Goal: Transaction & Acquisition: Purchase product/service

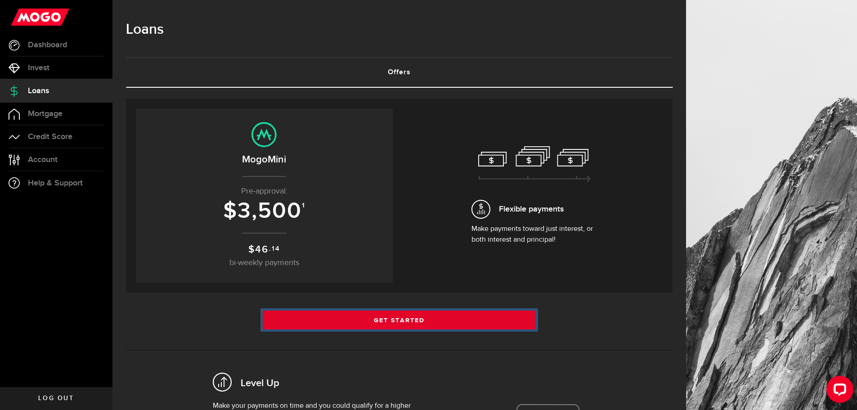
click at [326, 321] on link "Get Started" at bounding box center [400, 319] width 274 height 19
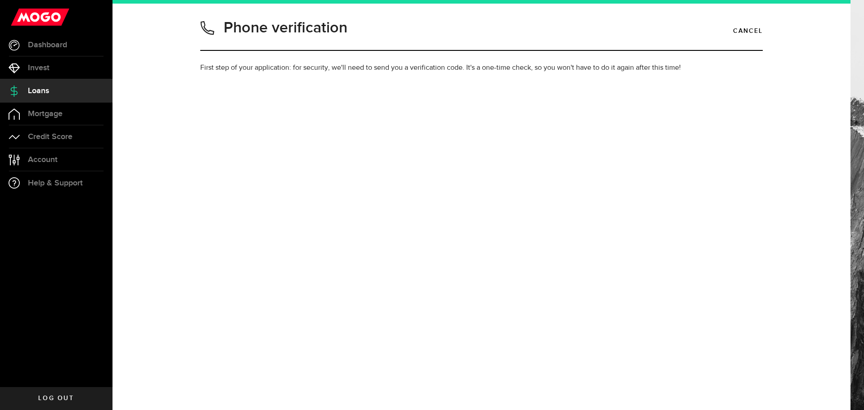
type input "9053243151"
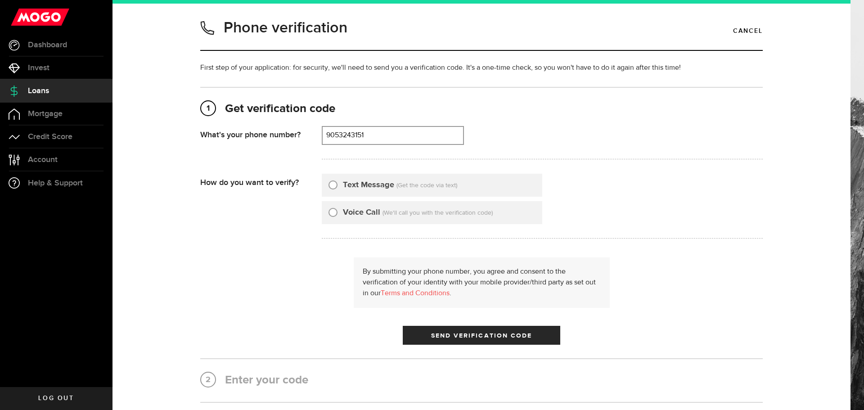
click at [360, 185] on label "Text Message" at bounding box center [368, 185] width 51 height 12
click at [337, 185] on input "Text Message" at bounding box center [332, 183] width 9 height 9
radio input "true"
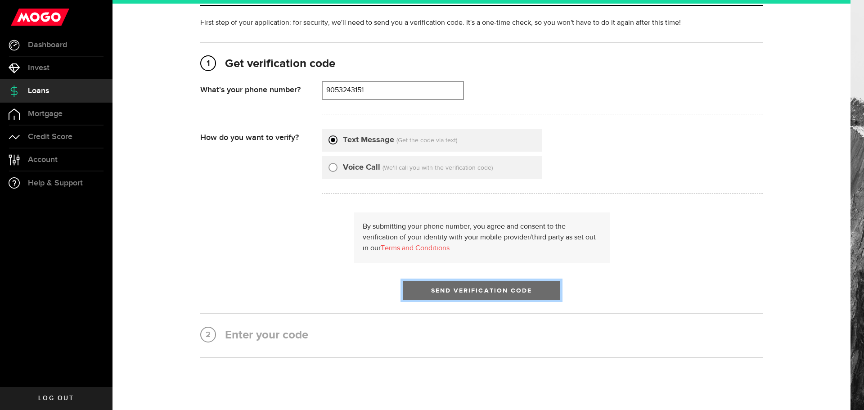
click at [438, 285] on button "Send Verification Code" at bounding box center [481, 290] width 157 height 19
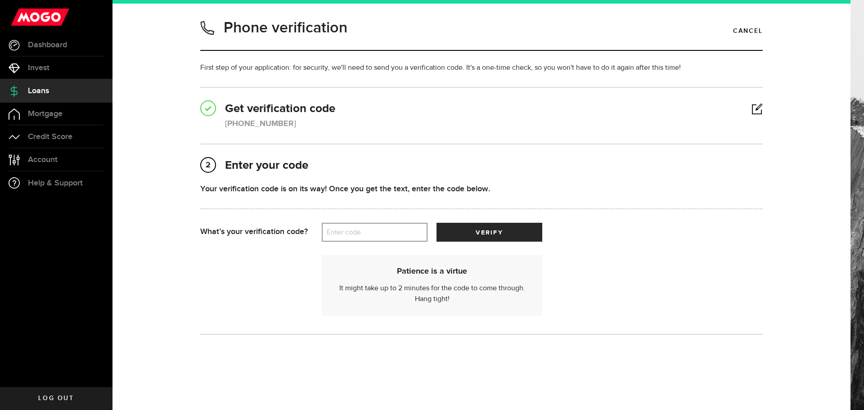
click at [295, 181] on div "2 Enter your code Verified Your verification code is on its way! Once you get t…" at bounding box center [481, 239] width 562 height 162
click at [366, 235] on label "Enter code" at bounding box center [375, 232] width 106 height 18
click at [366, 235] on input "Enter code" at bounding box center [375, 232] width 106 height 19
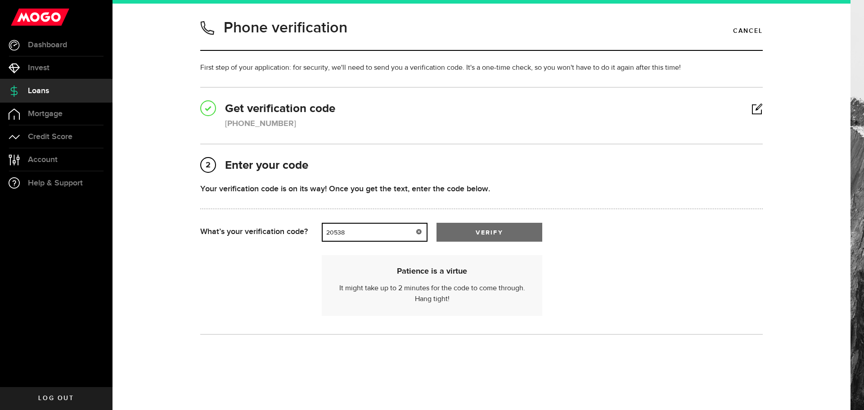
type input "20538"
click at [468, 229] on button "verify" at bounding box center [489, 232] width 106 height 19
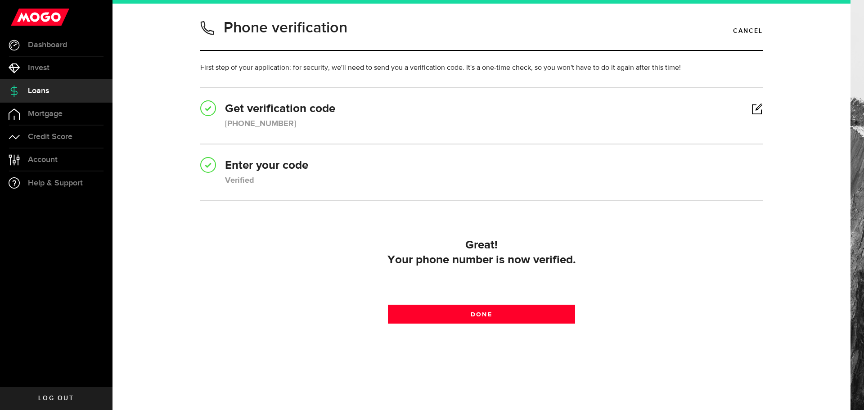
scroll to position [6, 0]
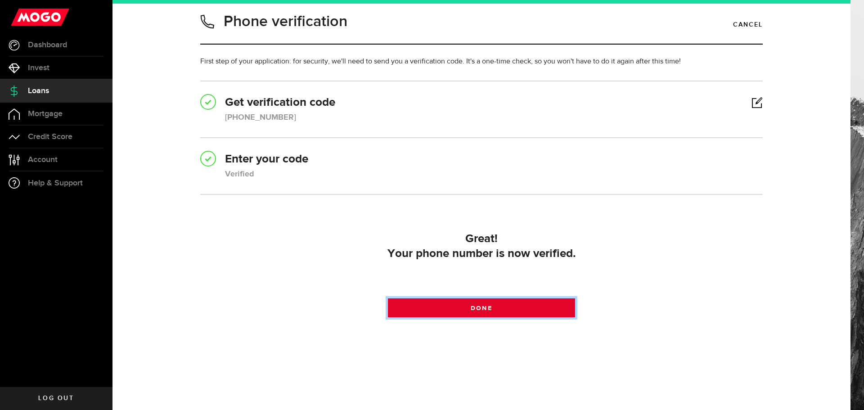
click at [420, 306] on link "Done" at bounding box center [482, 307] width 188 height 19
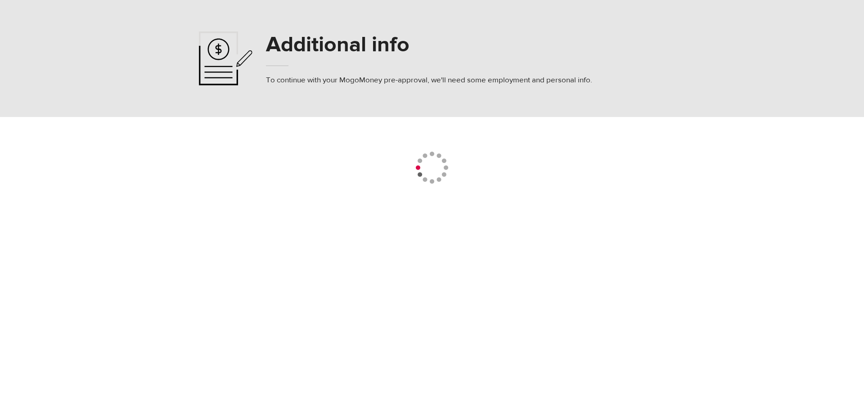
select select
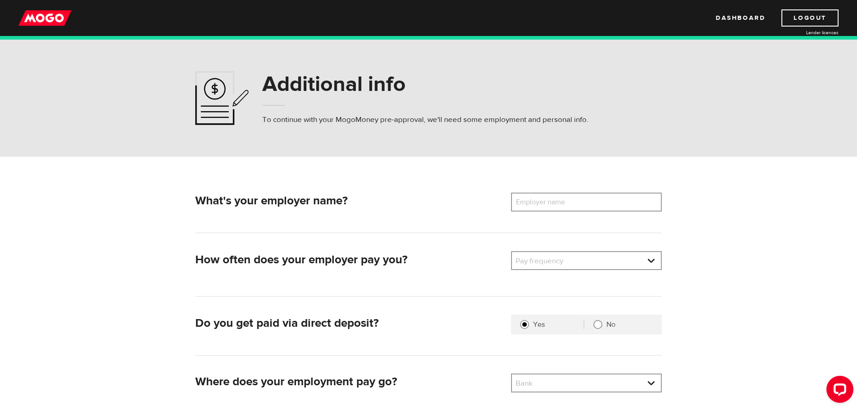
click at [547, 207] on label "Employer name" at bounding box center [547, 202] width 72 height 19
click at [547, 207] on input "Employer name" at bounding box center [586, 202] width 151 height 19
type input "The Master Group"
click at [541, 259] on link at bounding box center [586, 260] width 149 height 17
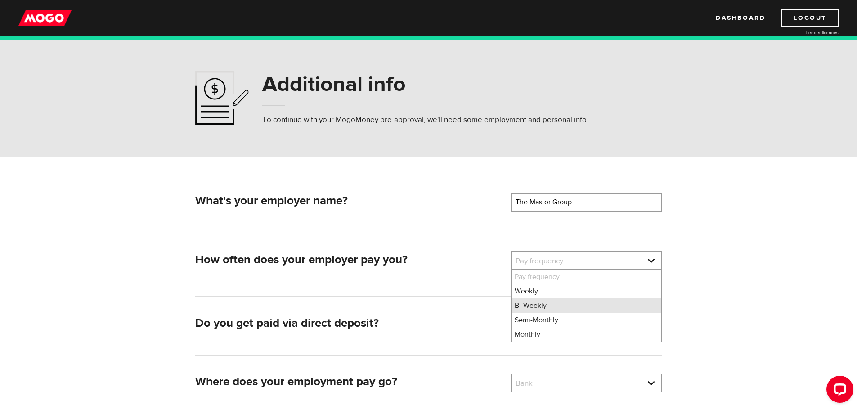
click at [540, 306] on li "Bi-Weekly" at bounding box center [586, 305] width 149 height 14
select select "2"
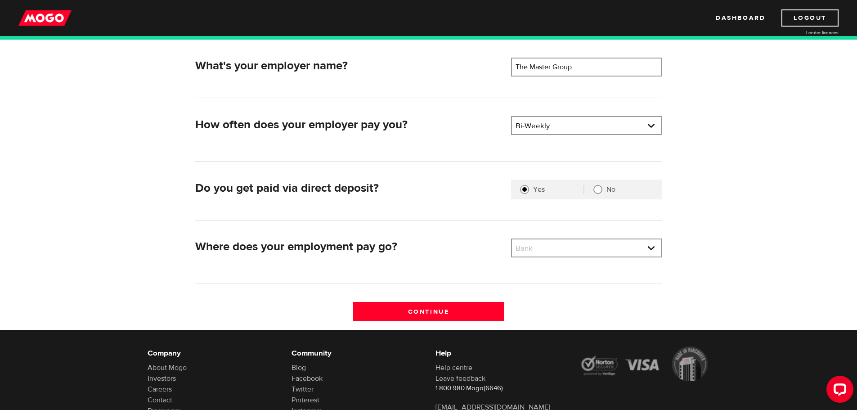
scroll to position [90, 0]
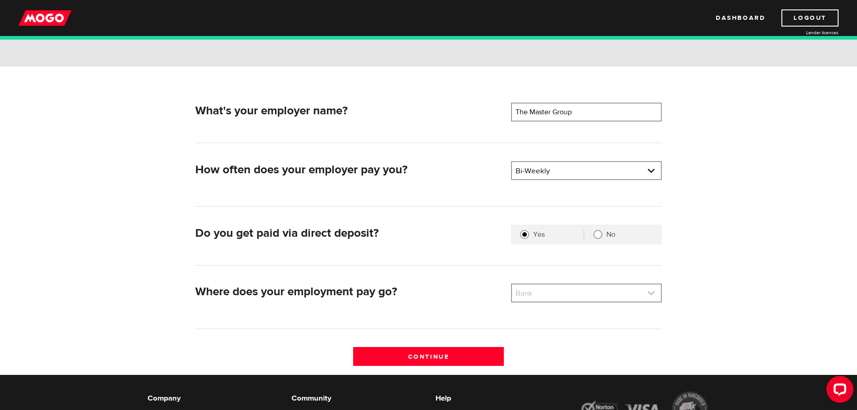
click at [560, 290] on link at bounding box center [586, 292] width 149 height 17
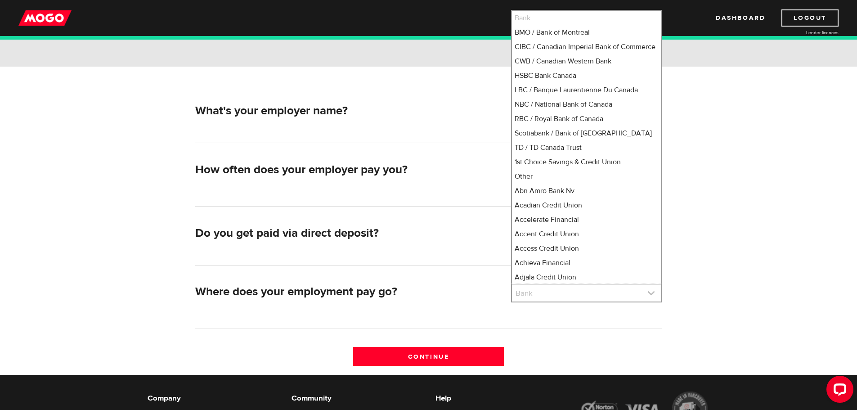
click at [560, 290] on link at bounding box center [586, 292] width 149 height 17
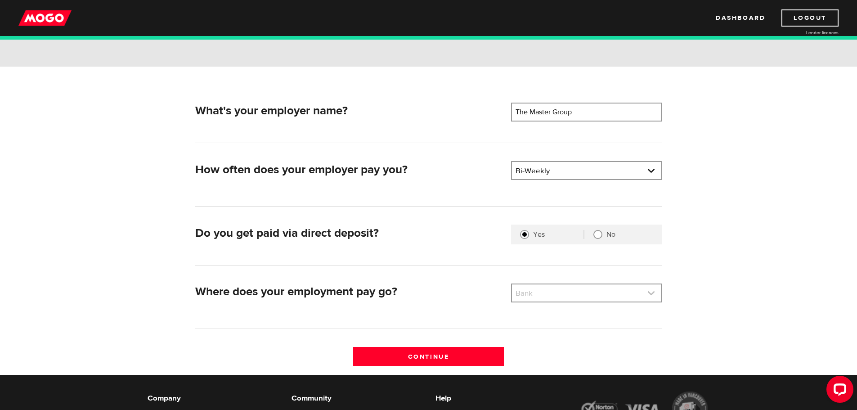
click at [555, 295] on link at bounding box center [586, 292] width 149 height 17
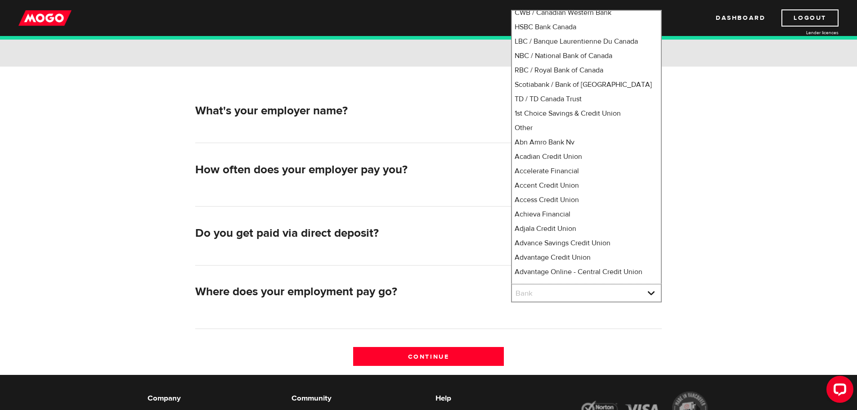
scroll to position [0, 0]
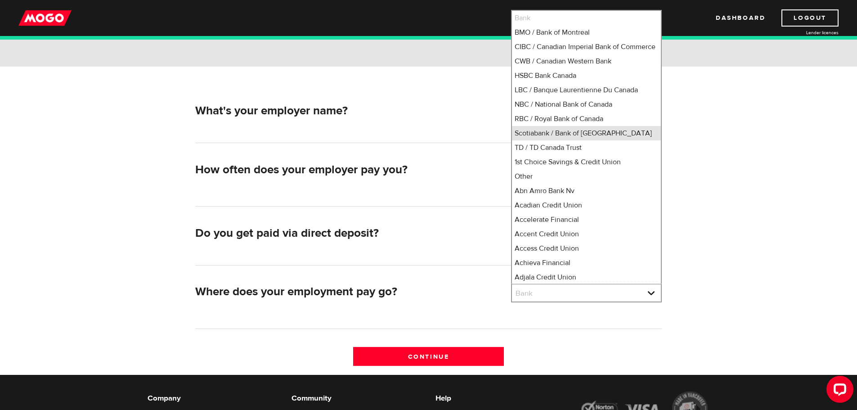
click at [568, 140] on li "Scotiabank / Bank of [GEOGRAPHIC_DATA]" at bounding box center [586, 133] width 149 height 14
select select "2"
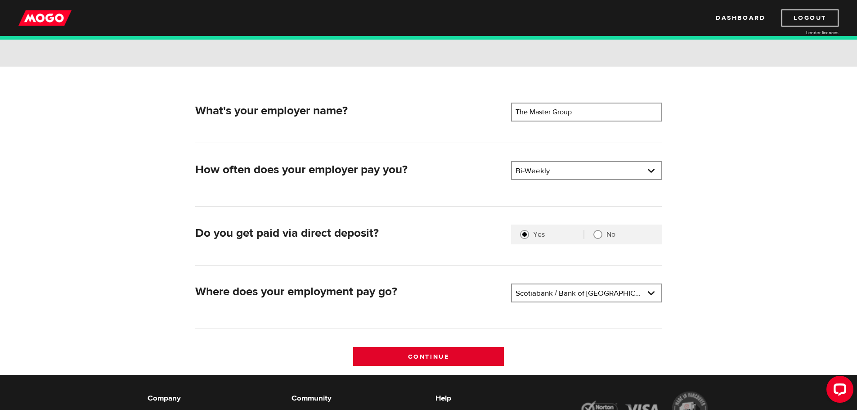
click at [436, 357] on input "Continue" at bounding box center [428, 356] width 151 height 19
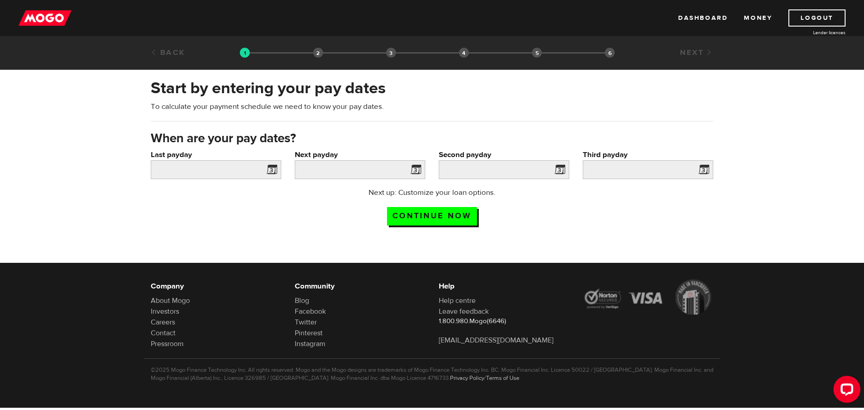
click at [268, 172] on span at bounding box center [269, 171] width 13 height 14
click at [236, 165] on input "Last payday" at bounding box center [216, 169] width 130 height 19
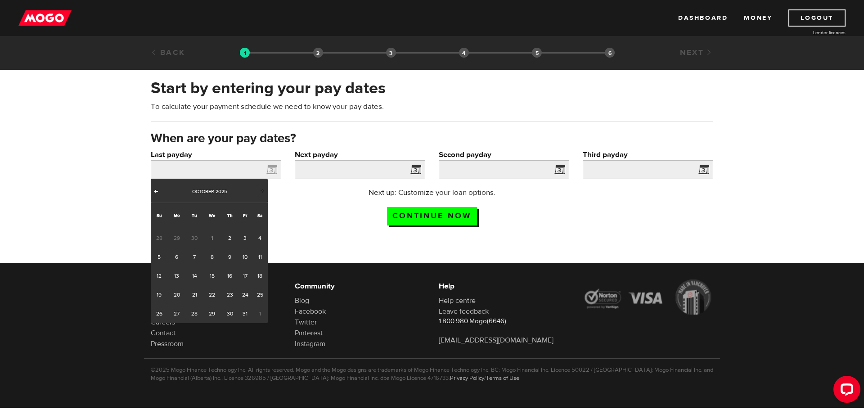
click at [153, 187] on span "Prev" at bounding box center [156, 190] width 7 height 7
click at [232, 293] on link "25" at bounding box center [229, 294] width 17 height 19
type input "2025/09/25"
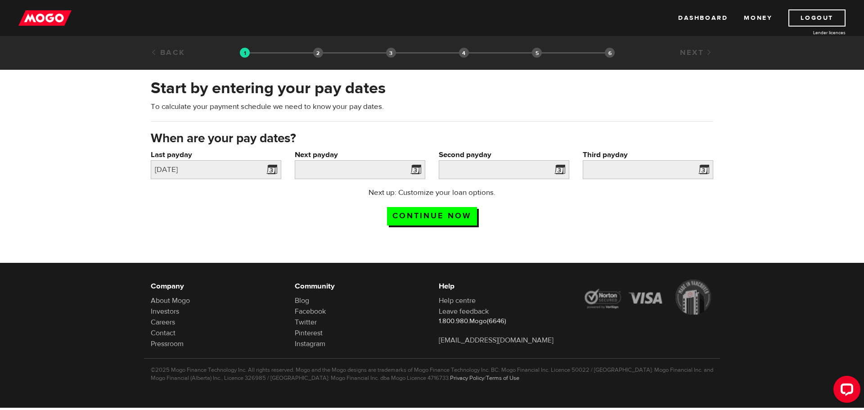
click at [413, 171] on span at bounding box center [413, 171] width 13 height 14
click at [394, 168] on input "Next payday" at bounding box center [360, 169] width 130 height 19
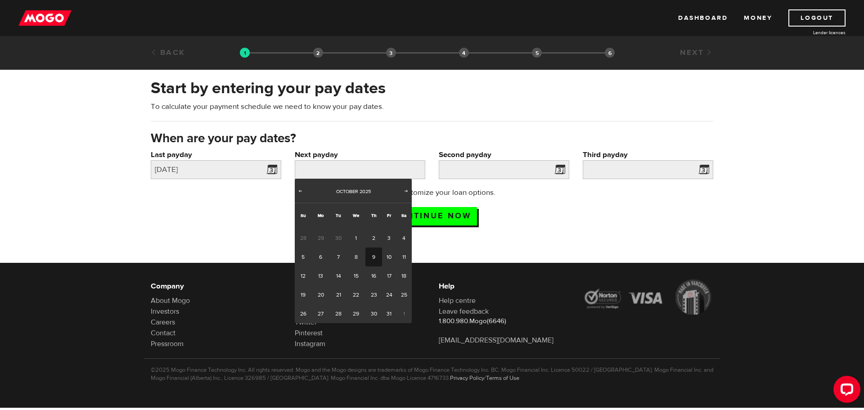
click at [371, 256] on link "9" at bounding box center [373, 256] width 17 height 19
type input "2025/10/09"
type input "2025/10/23"
type input "2025/11/6"
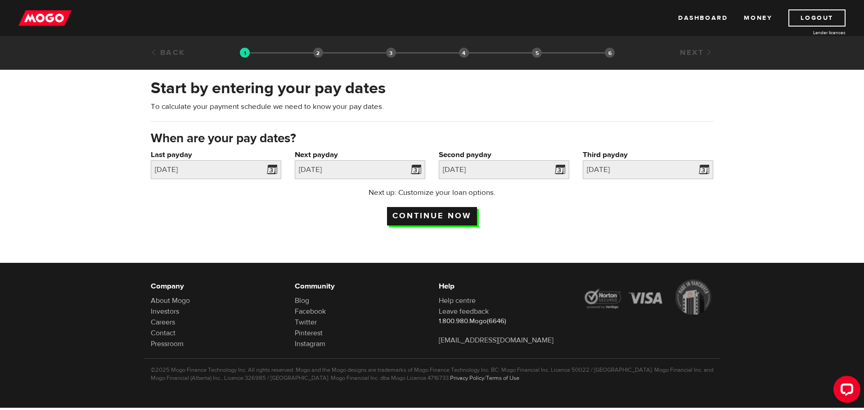
click at [452, 216] on input "Continue now" at bounding box center [432, 216] width 90 height 18
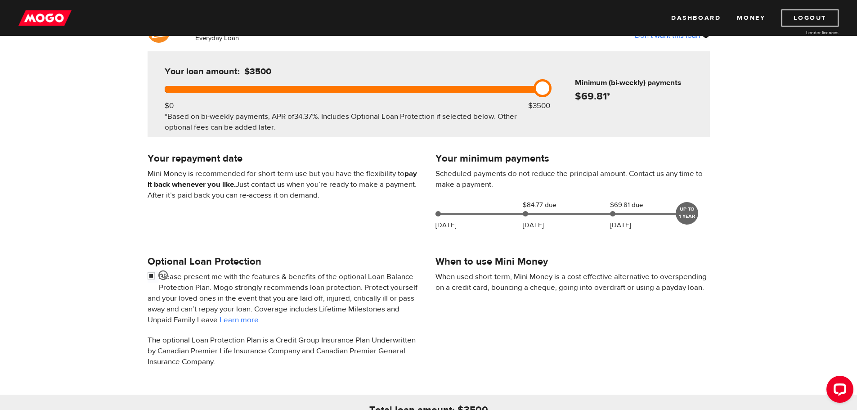
scroll to position [135, 0]
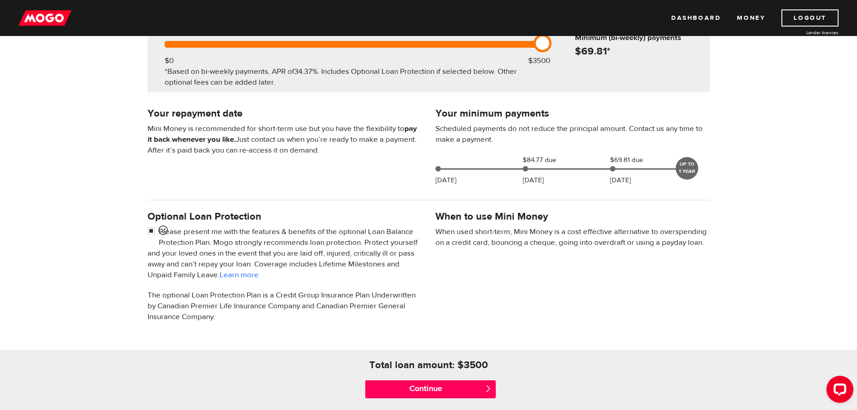
click at [681, 162] on div "UP TO 1 YEAR" at bounding box center [687, 168] width 22 height 22
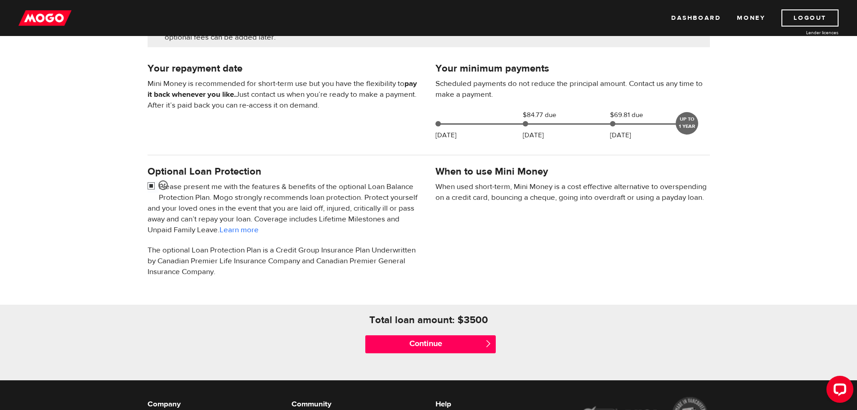
click at [153, 189] on input "checkbox" at bounding box center [153, 186] width 11 height 11
click at [151, 187] on input "checkbox" at bounding box center [153, 186] width 11 height 11
checkbox input "true"
click at [443, 341] on input "Continue" at bounding box center [430, 344] width 130 height 18
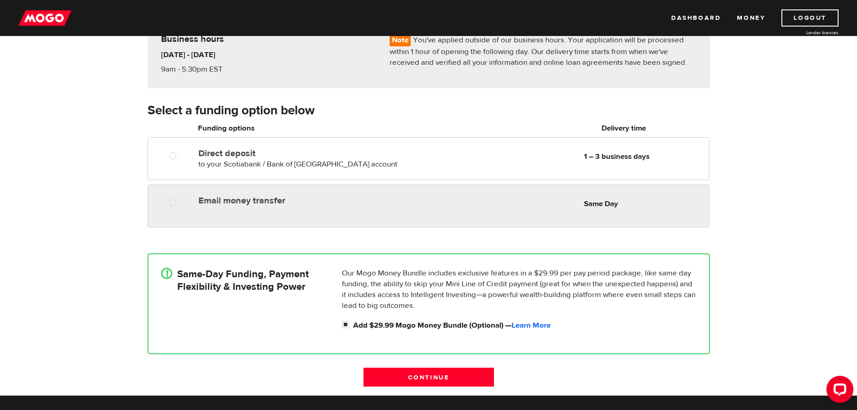
scroll to position [135, 0]
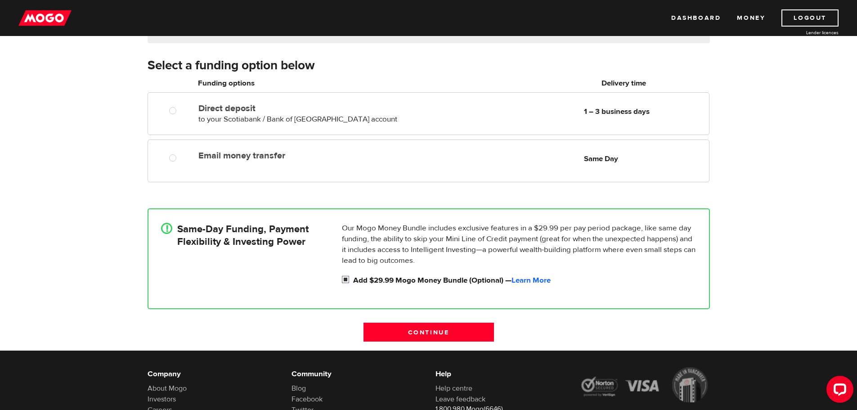
click at [355, 278] on label "Add $29.99 Mogo Money Bundle (Optional) — Learn More" at bounding box center [524, 280] width 343 height 11
click at [353, 278] on input "Add $29.99 Mogo Money Bundle (Optional) — Learn More" at bounding box center [347, 280] width 11 height 11
click at [366, 270] on div "Our Mogo Money Bundle includes exclusive features in a $29.99 per pay period pa…" at bounding box center [519, 254] width 362 height 63
click at [353, 275] on div "Add $29.99 Mogo Money Bundle (Optional) — Learn More" at bounding box center [519, 280] width 355 height 11
click at [347, 278] on input "Add $29.99 Mogo Money Bundle (Optional) — Learn More" at bounding box center [347, 280] width 11 height 11
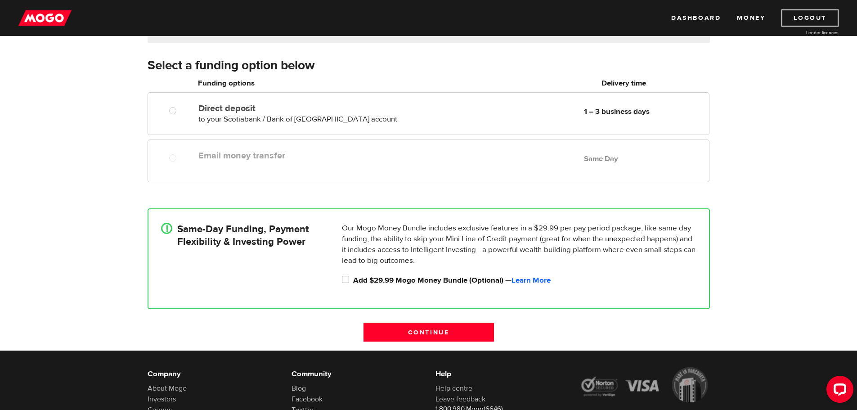
checkbox input "true"
click at [526, 283] on link "Learn More" at bounding box center [531, 280] width 39 height 10
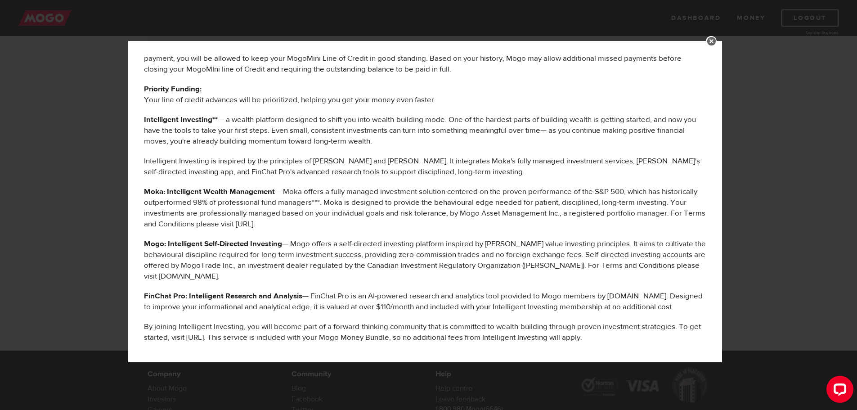
scroll to position [420, 0]
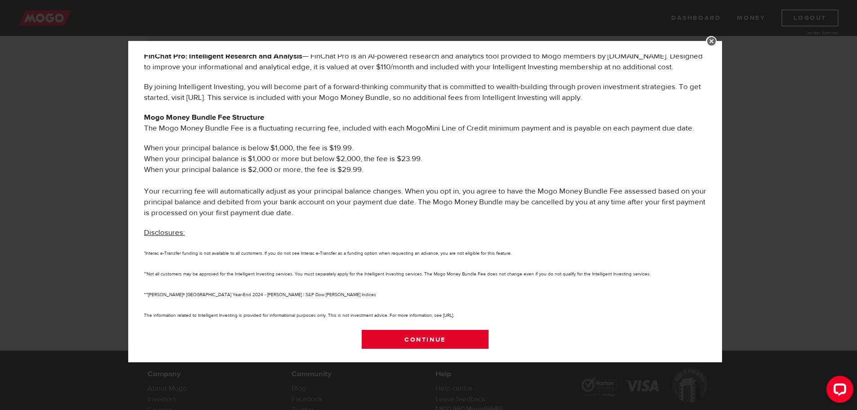
click at [415, 336] on link "Continue" at bounding box center [425, 339] width 127 height 19
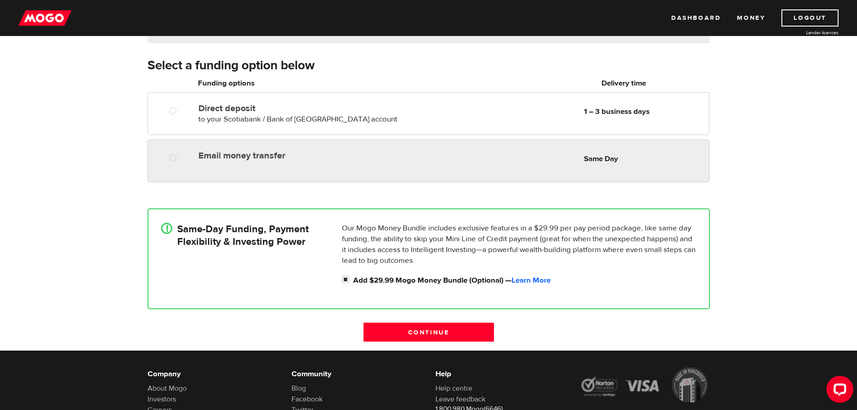
radio input "true"
click at [333, 155] on label "Email money transfer" at bounding box center [301, 155] width 207 height 11
click at [180, 155] on input "Email money transfer" at bounding box center [174, 158] width 11 height 11
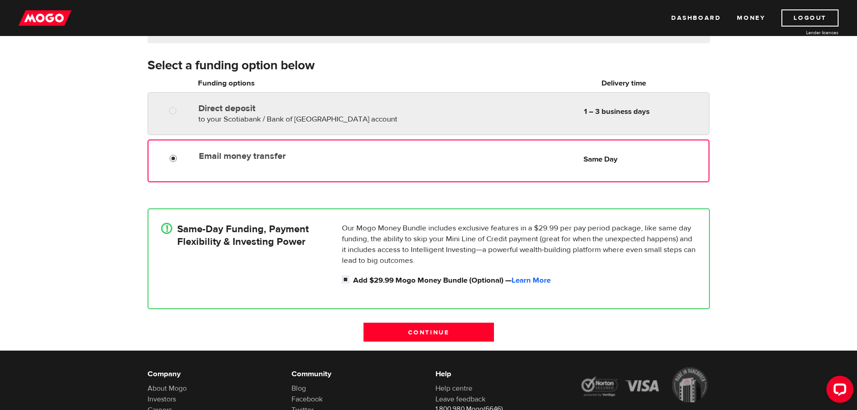
radio input "true"
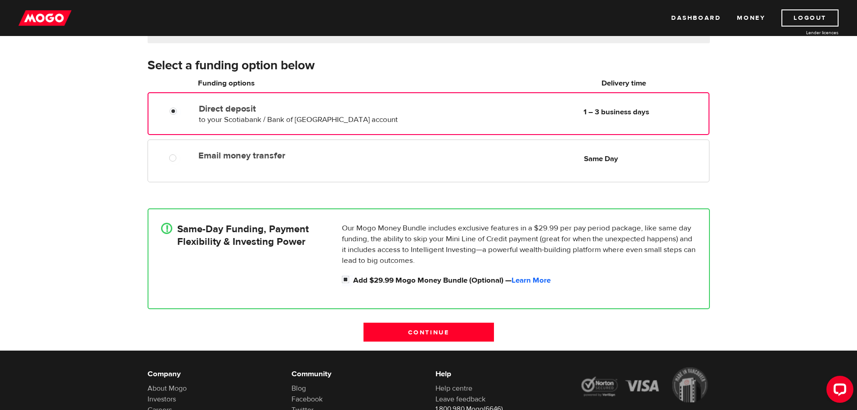
click at [407, 127] on div "Direct deposit to your Scotiabank / Bank of Nova Scotia account Delivery in 1 –…" at bounding box center [429, 113] width 562 height 43
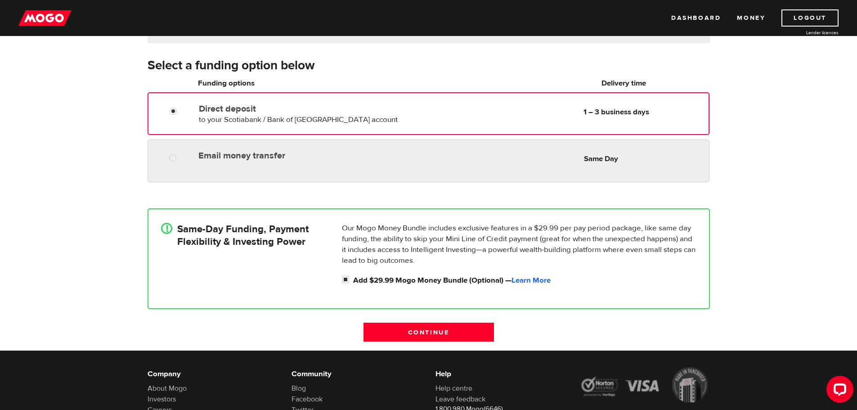
radio input "true"
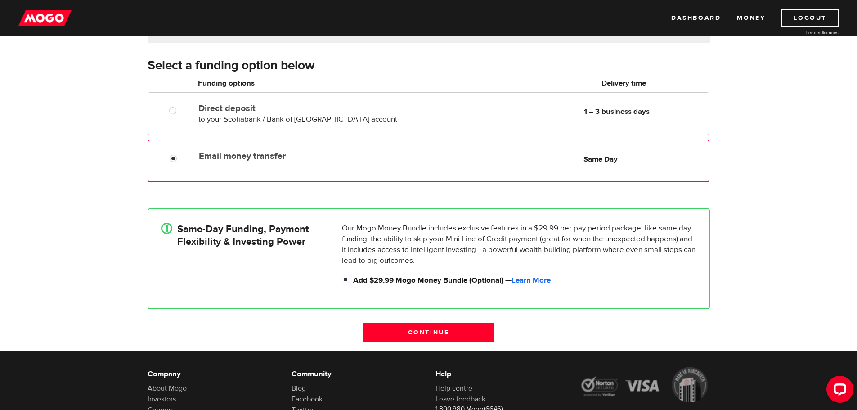
click at [398, 153] on label "Email money transfer" at bounding box center [302, 156] width 207 height 11
click at [181, 154] on input "Email money transfer" at bounding box center [175, 159] width 11 height 11
click at [422, 337] on input "Continue" at bounding box center [429, 332] width 130 height 19
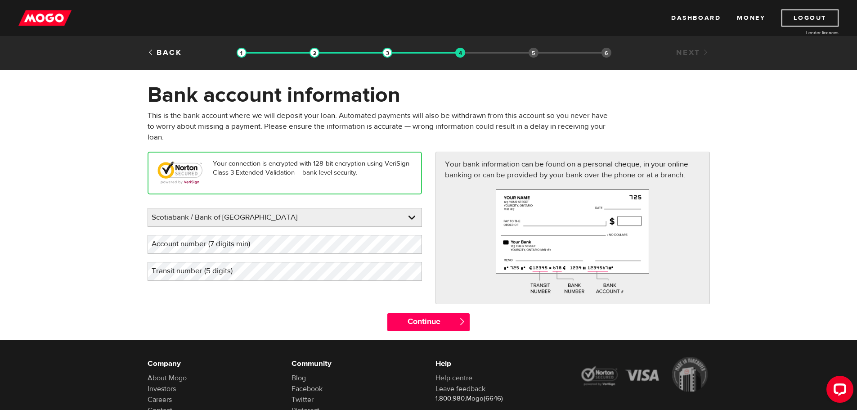
click at [266, 246] on label "Account number (7 digits min)" at bounding box center [208, 244] width 121 height 18
click at [270, 216] on link at bounding box center [285, 217] width 274 height 18
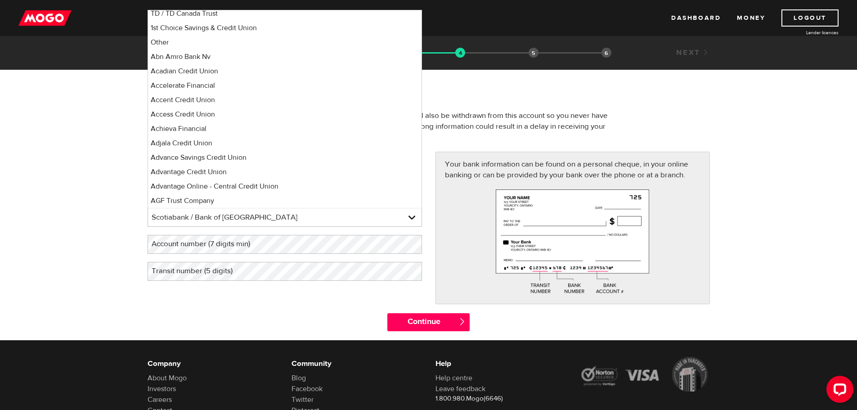
scroll to position [234, 0]
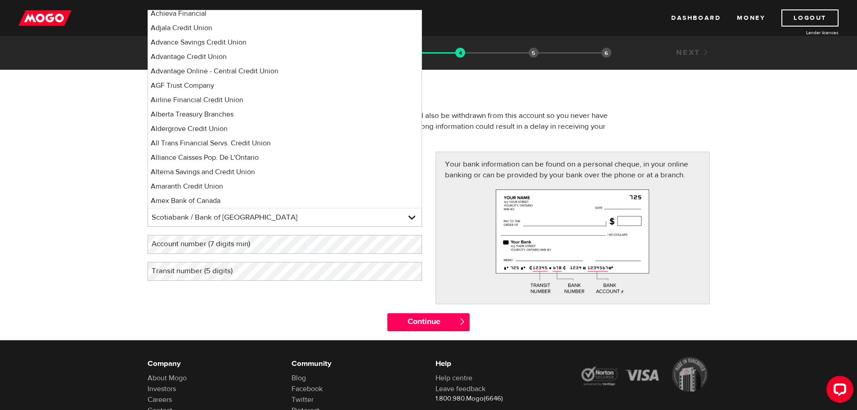
click at [90, 225] on form "Bank account information Oops! Please review the areas highlighted below and ma…" at bounding box center [428, 211] width 857 height 258
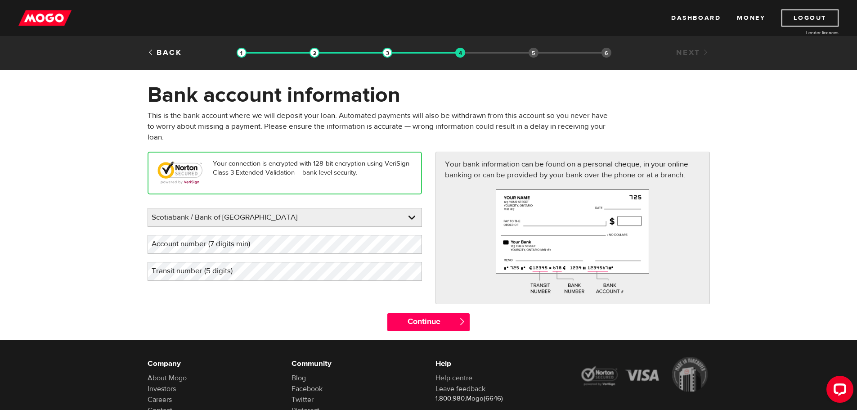
click at [185, 245] on label "Account number (7 digits min)" at bounding box center [208, 244] width 121 height 18
click at [171, 275] on label "Transit number (5 digits)" at bounding box center [199, 271] width 103 height 18
click at [168, 243] on label "Account number (7 digits min)" at bounding box center [208, 244] width 121 height 18
click at [419, 318] on input "Continue" at bounding box center [428, 322] width 82 height 18
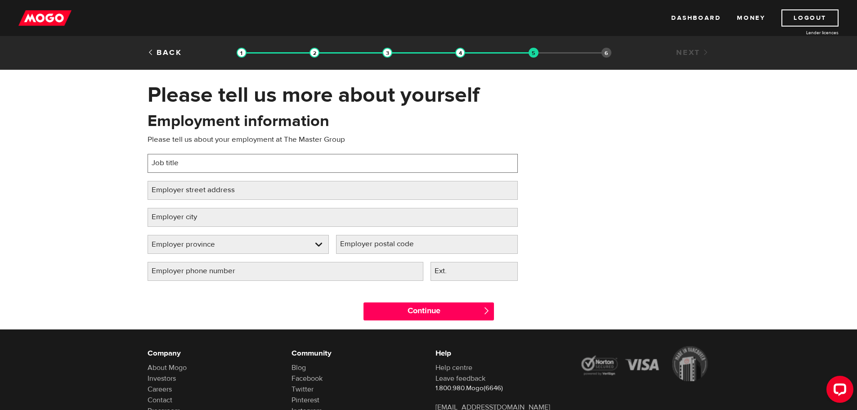
click at [257, 161] on input "Job title" at bounding box center [333, 163] width 370 height 19
type input "Supervisor"
click at [240, 191] on label "Employer street address" at bounding box center [201, 190] width 106 height 18
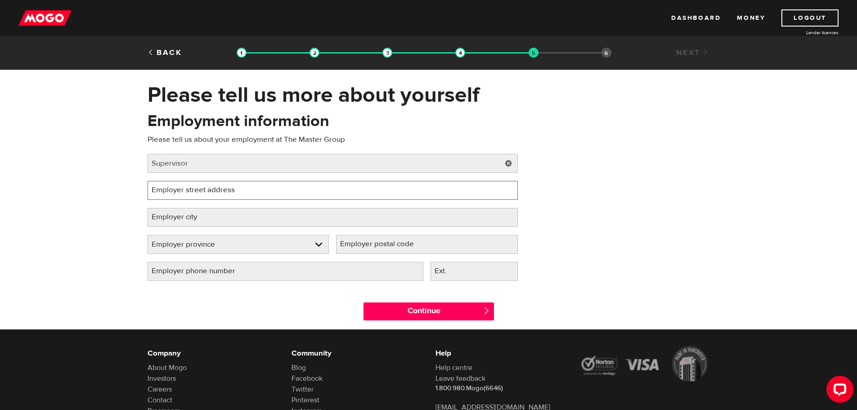
click at [240, 191] on input "Employer street address" at bounding box center [333, 190] width 370 height 19
type input "[STREET_ADDRESS]"
click at [212, 220] on label "Employer city" at bounding box center [182, 217] width 68 height 18
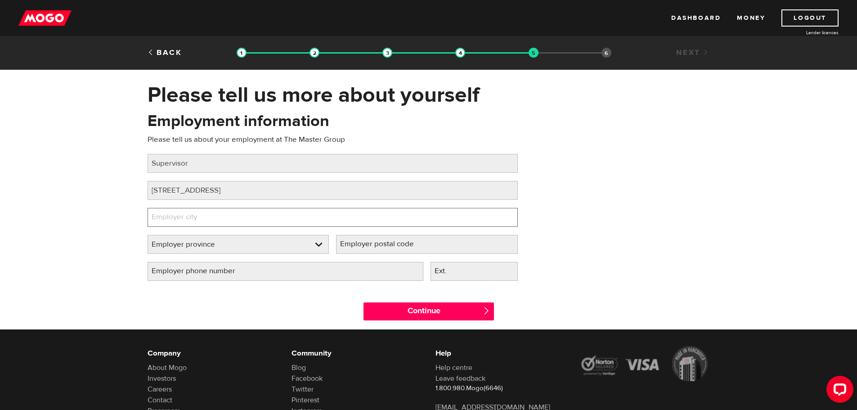
click at [212, 220] on input "Employer city" at bounding box center [333, 217] width 370 height 19
type input "Vaughan"
click at [207, 241] on link at bounding box center [238, 244] width 181 height 18
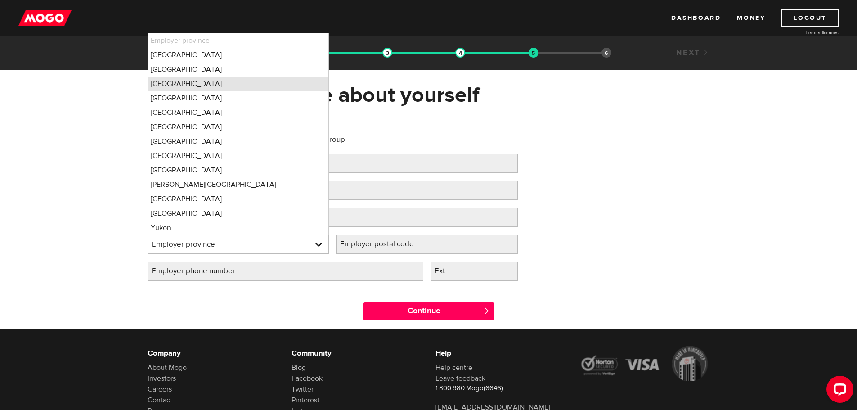
click at [198, 82] on li "Ontario" at bounding box center [238, 83] width 181 height 14
select select "ON"
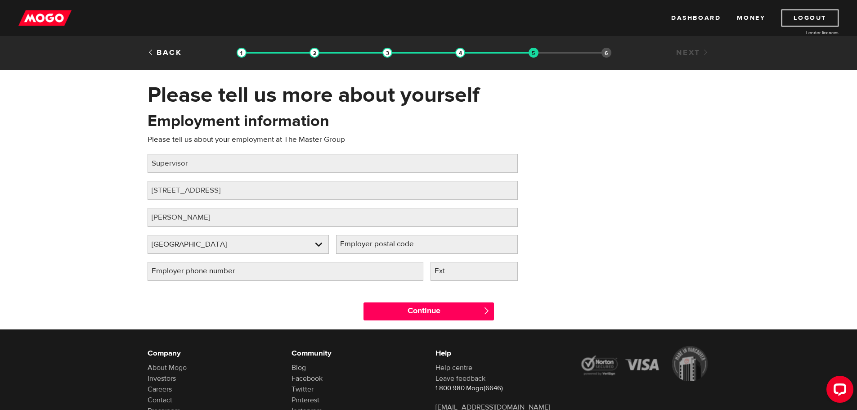
click at [367, 245] on label "Employer postal code" at bounding box center [384, 244] width 96 height 18
click at [367, 245] on input "Employer postal code" at bounding box center [427, 244] width 182 height 19
click at [377, 246] on label "Employer postal code" at bounding box center [384, 244] width 96 height 18
click at [377, 246] on input "Employer postal code" at bounding box center [427, 244] width 182 height 19
paste input "L4H 4V5"
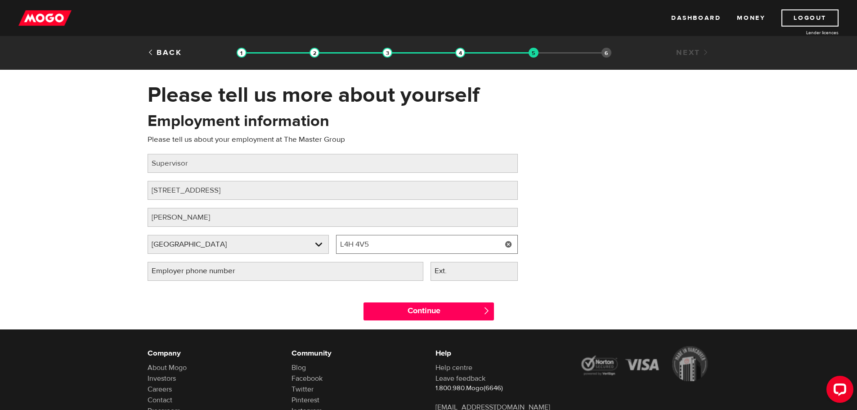
type input "L4H 4V5"
click at [325, 270] on input "Employer phone number" at bounding box center [286, 271] width 276 height 19
type input "(519) 369-7408"
click at [369, 272] on input "(519) 369-7408" at bounding box center [286, 271] width 276 height 19
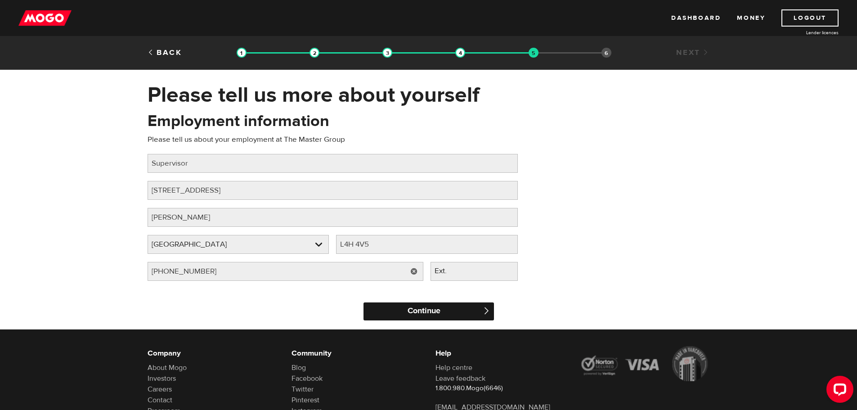
click at [394, 307] on input "Continue" at bounding box center [429, 311] width 130 height 18
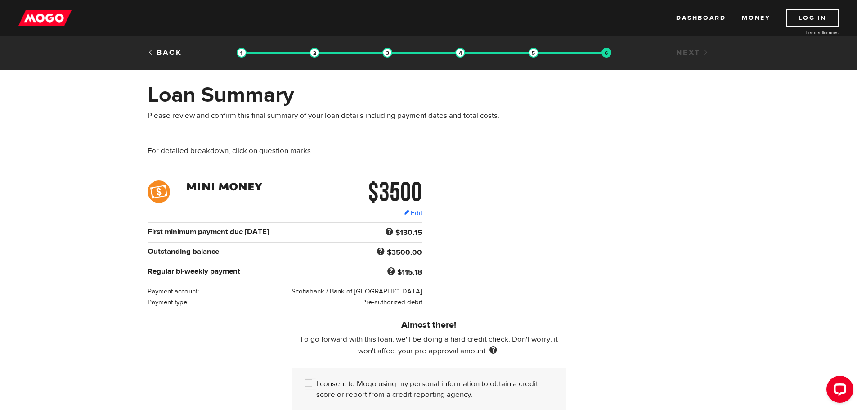
click at [534, 222] on div "$3500 Edit $3500 Regular bi-weekly payment $115.18 First minimum payment due [D…" at bounding box center [429, 243] width 576 height 127
click at [412, 209] on link "Edit" at bounding box center [413, 212] width 18 height 9
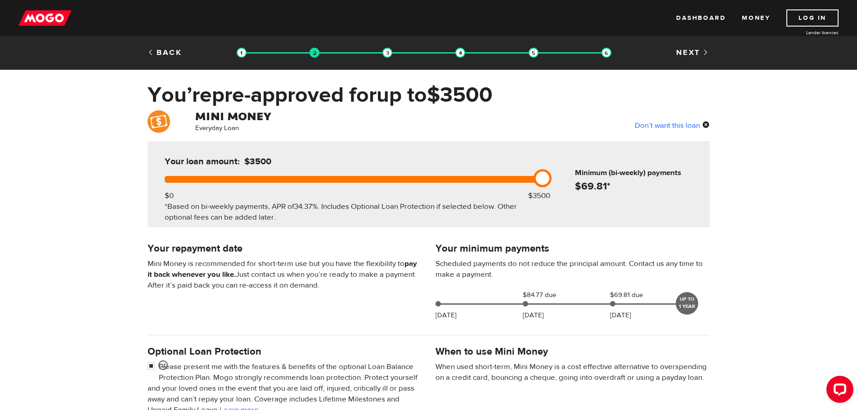
click at [533, 135] on div "Everyday Loan Don’t want this loan Your loan amount: $3500 $0 $3500 *Based on b…" at bounding box center [428, 335] width 857 height 450
drag, startPoint x: 525, startPoint y: 183, endPoint x: 378, endPoint y: 185, distance: 147.2
click at [378, 185] on link at bounding box center [382, 178] width 18 height 18
drag, startPoint x: 378, startPoint y: 185, endPoint x: 384, endPoint y: 179, distance: 8.9
click at [384, 179] on link at bounding box center [382, 178] width 18 height 18
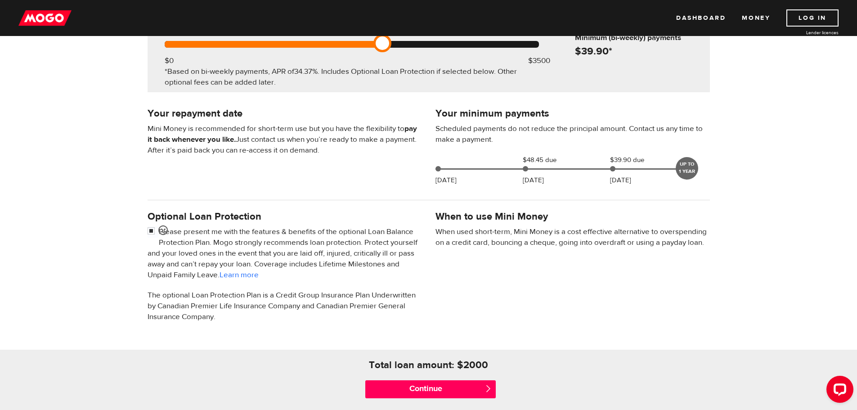
scroll to position [90, 0]
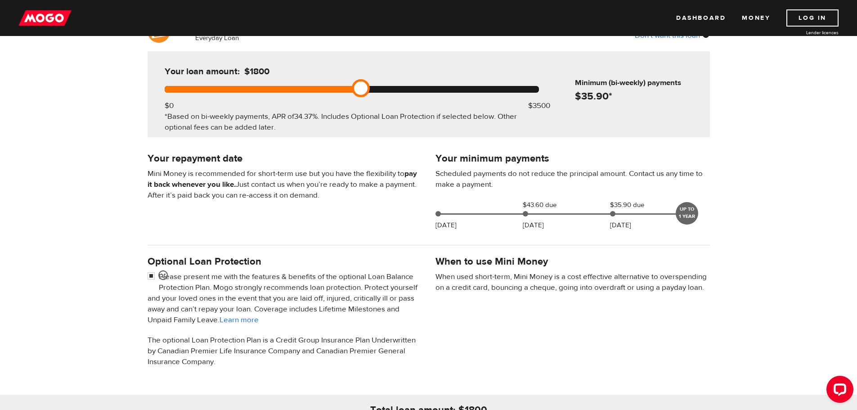
drag, startPoint x: 382, startPoint y: 92, endPoint x: 381, endPoint y: 98, distance: 6.0
click at [381, 98] on div "Your loan amount: $1800 $0 $3500 *Based on bi-weekly payments, APR of 34.37% . …" at bounding box center [351, 94] width 401 height 86
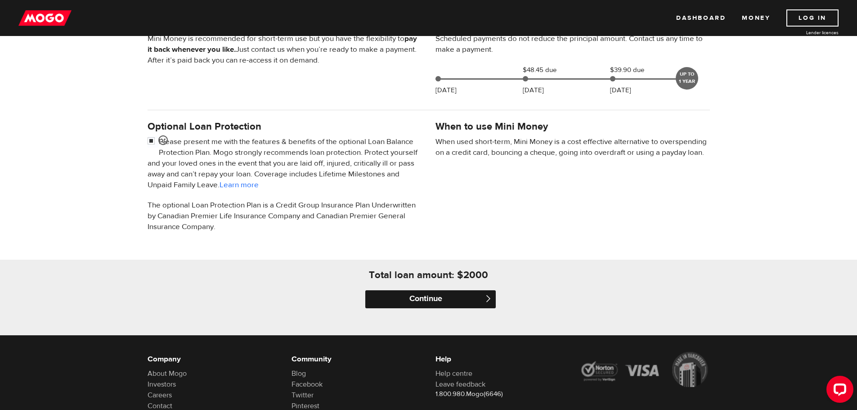
click at [463, 297] on input "Continue" at bounding box center [430, 299] width 130 height 18
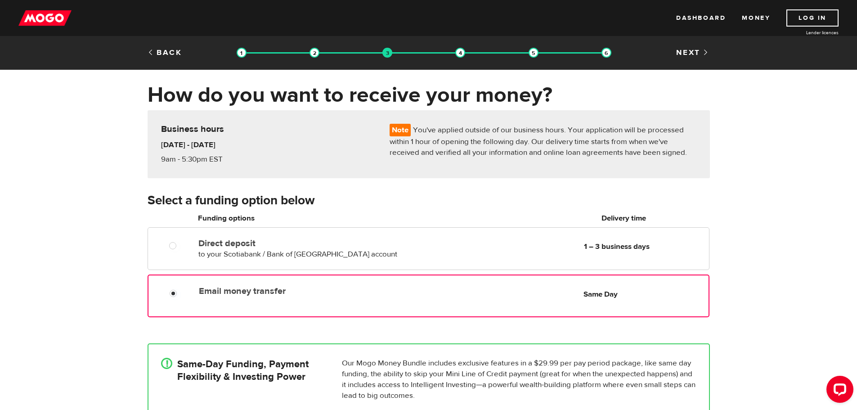
scroll to position [180, 0]
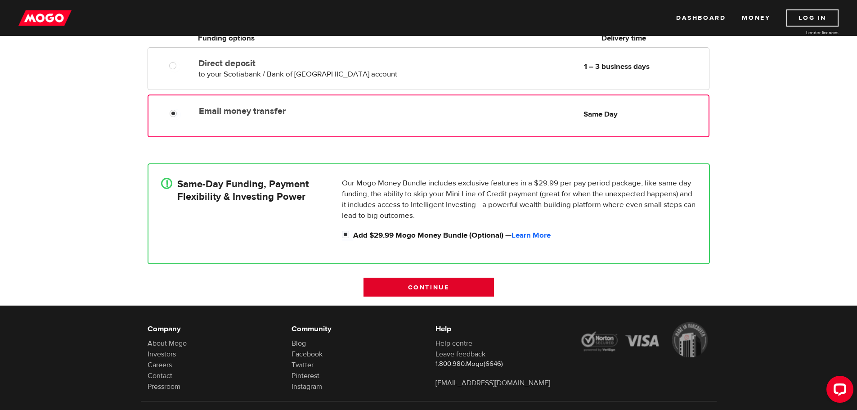
click at [452, 295] on input "Continue" at bounding box center [429, 287] width 130 height 19
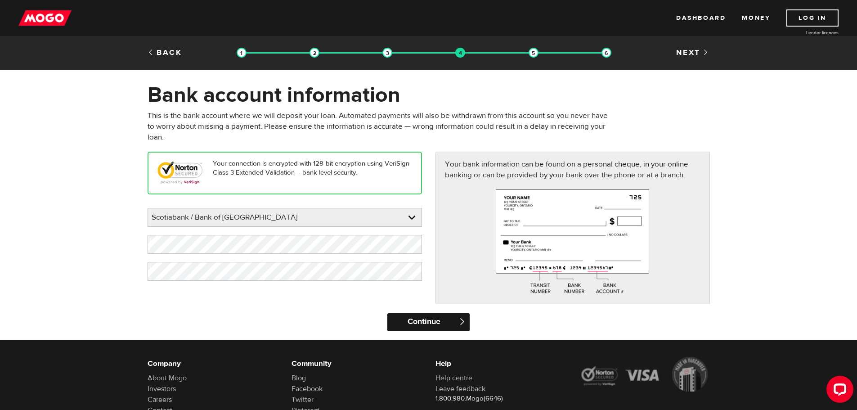
click at [440, 326] on input "Continue" at bounding box center [428, 322] width 82 height 18
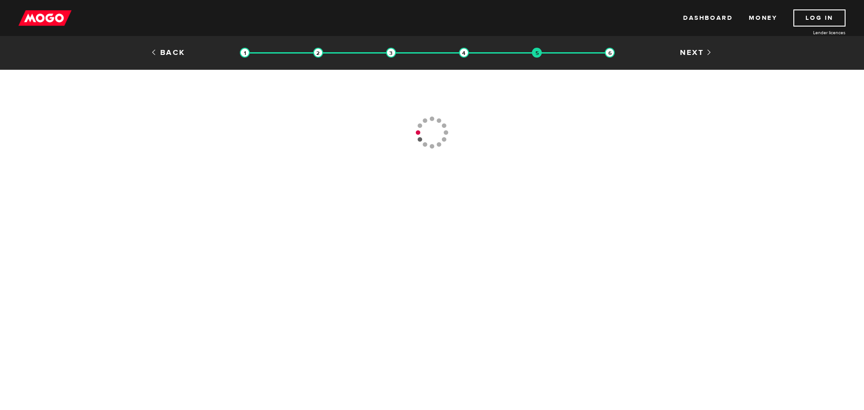
type input "[PHONE_NUMBER]"
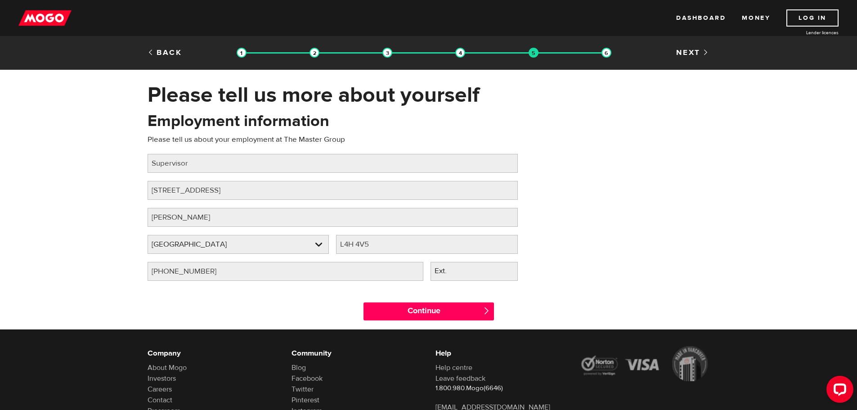
click at [436, 333] on div "Company About Mogo Investors Careers Contact Pressroom Community Blog Facebook …" at bounding box center [428, 401] width 857 height 145
click at [440, 324] on div "Continue " at bounding box center [429, 309] width 144 height 40
click at [441, 317] on input "Continue" at bounding box center [429, 311] width 130 height 18
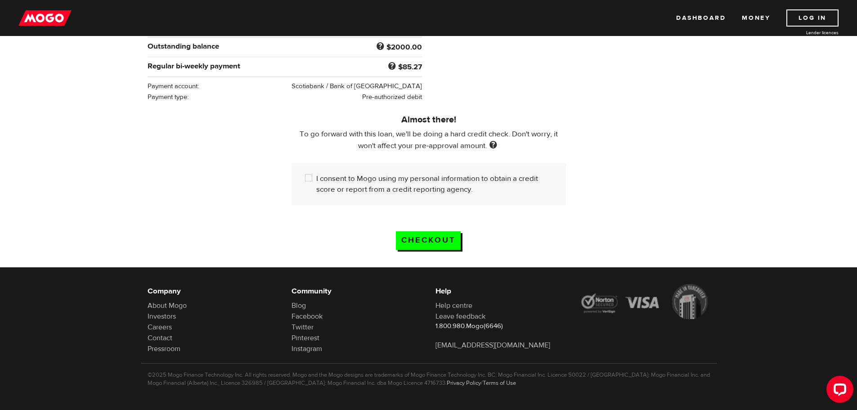
scroll to position [70, 0]
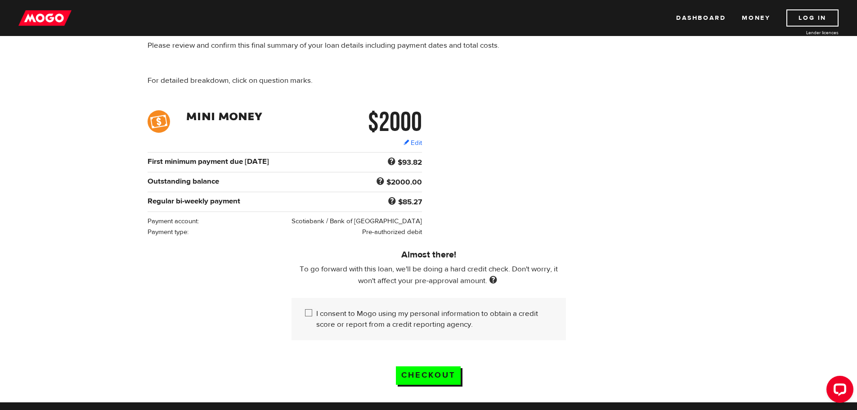
click at [322, 309] on label "I consent to Mogo using my personal information to obtain a credit score or rep…" at bounding box center [434, 319] width 236 height 22
click at [316, 309] on input "I consent to Mogo using my personal information to obtain a credit score or rep…" at bounding box center [310, 313] width 11 height 11
checkbox input "true"
click at [437, 369] on input "Checkout" at bounding box center [428, 375] width 65 height 18
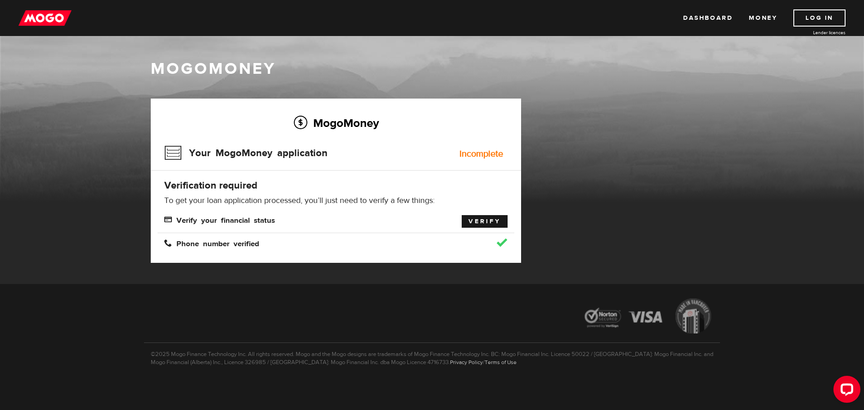
click at [468, 223] on link "Verify" at bounding box center [485, 221] width 46 height 13
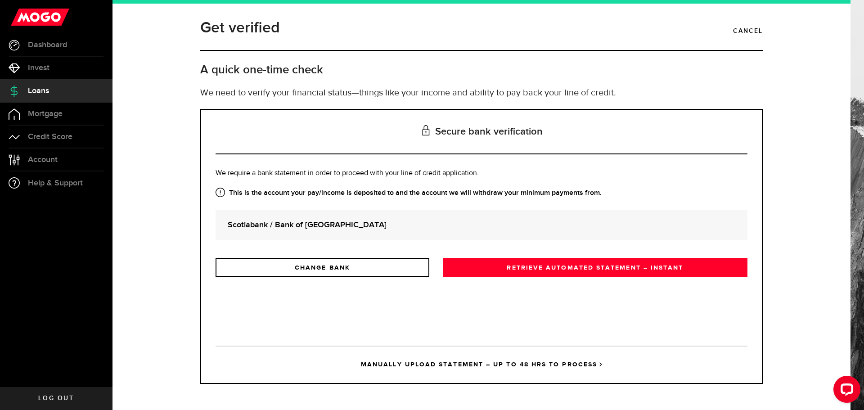
click at [378, 221] on strong "Scotiabank / Bank of Nova Scotia" at bounding box center [482, 225] width 508 height 12
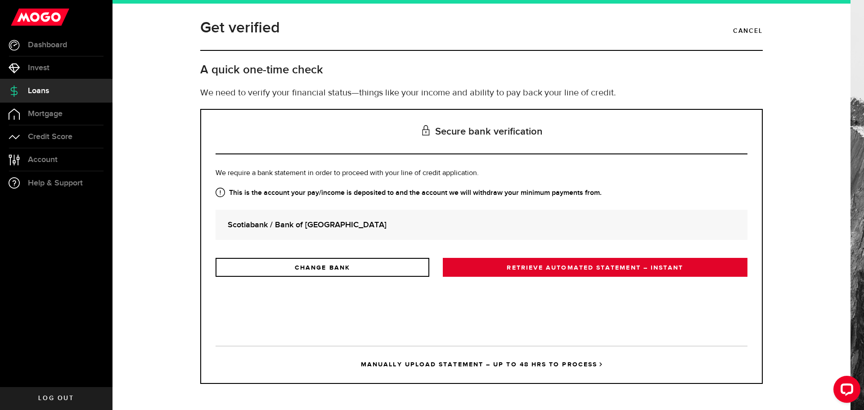
click at [491, 274] on link "RETRIEVE AUTOMATED STATEMENT – INSTANT" at bounding box center [595, 267] width 305 height 19
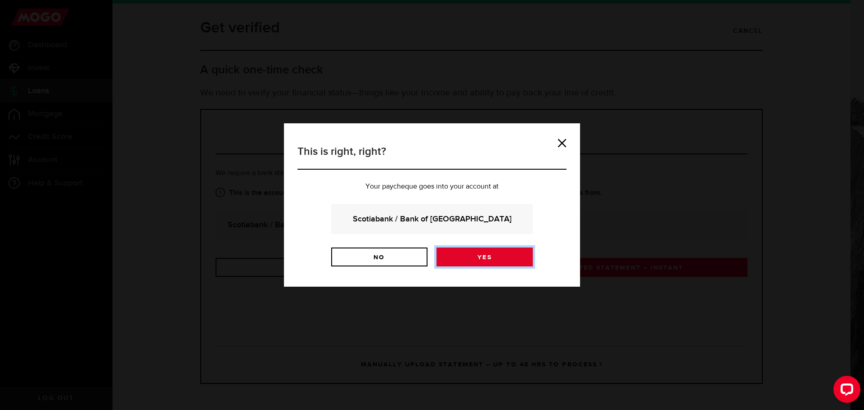
click at [458, 258] on link "Yes" at bounding box center [484, 256] width 96 height 19
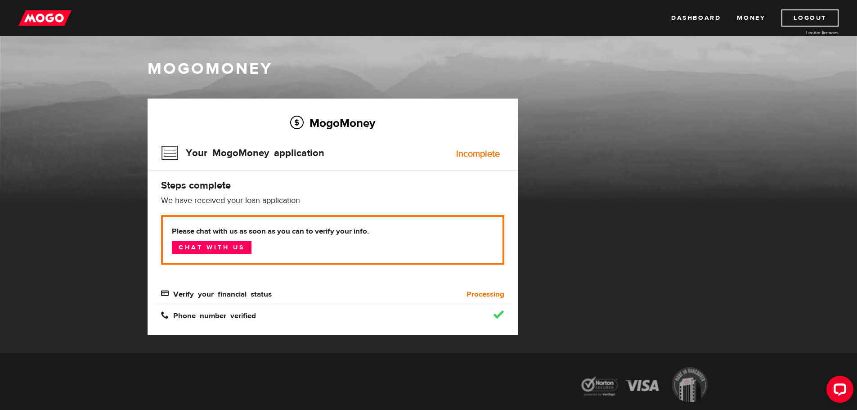
click at [452, 299] on div "Processing" at bounding box center [466, 294] width 89 height 11
click at [238, 245] on link "Chat with us" at bounding box center [212, 247] width 80 height 13
click at [482, 148] on div "Your MogoMoney application Incomplete" at bounding box center [332, 155] width 343 height 29
click at [474, 157] on div "Incomplete" at bounding box center [478, 153] width 44 height 9
